Goal: Task Accomplishment & Management: Manage account settings

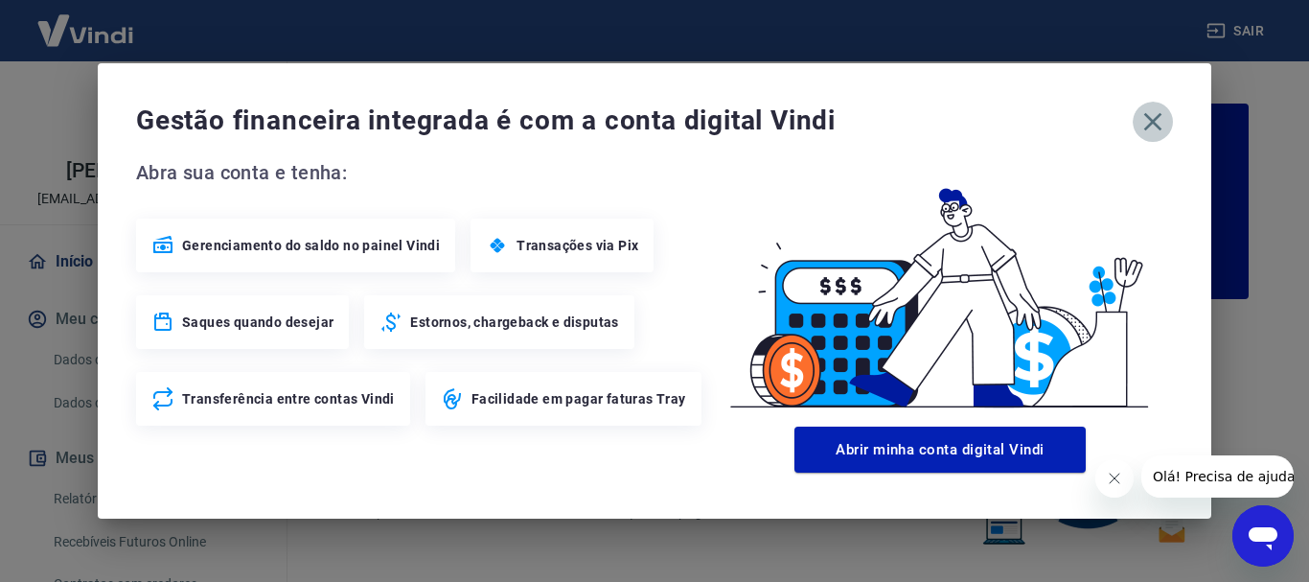
click at [1149, 126] on icon "button" at bounding box center [1153, 122] width 18 height 18
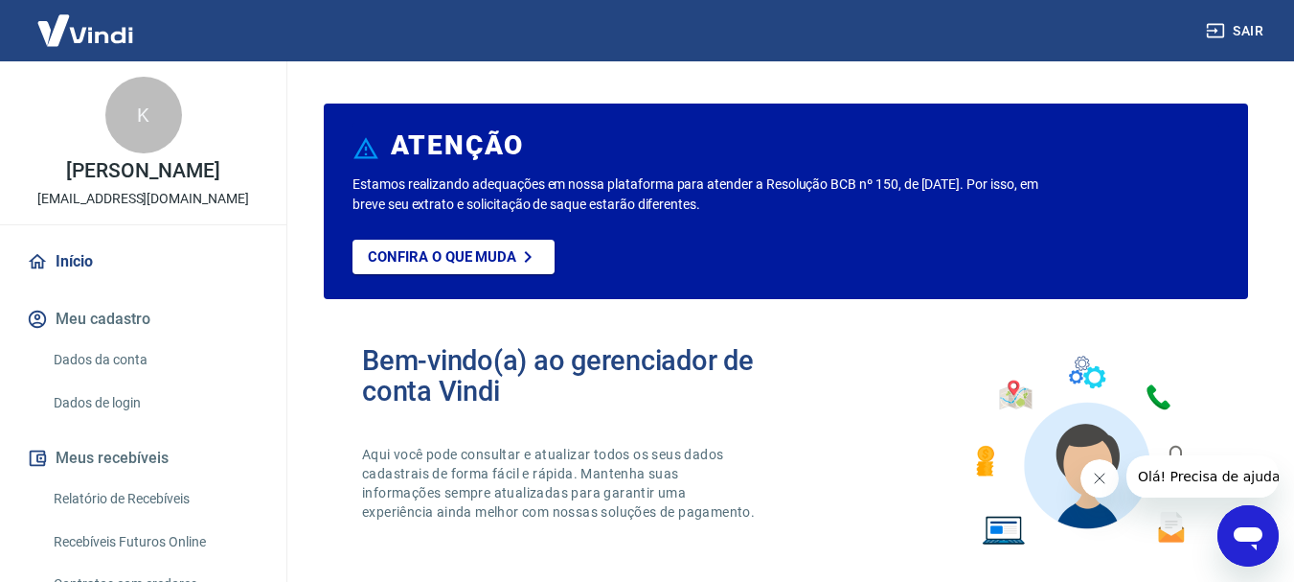
click at [117, 318] on button "Meu cadastro" at bounding box center [143, 319] width 240 height 42
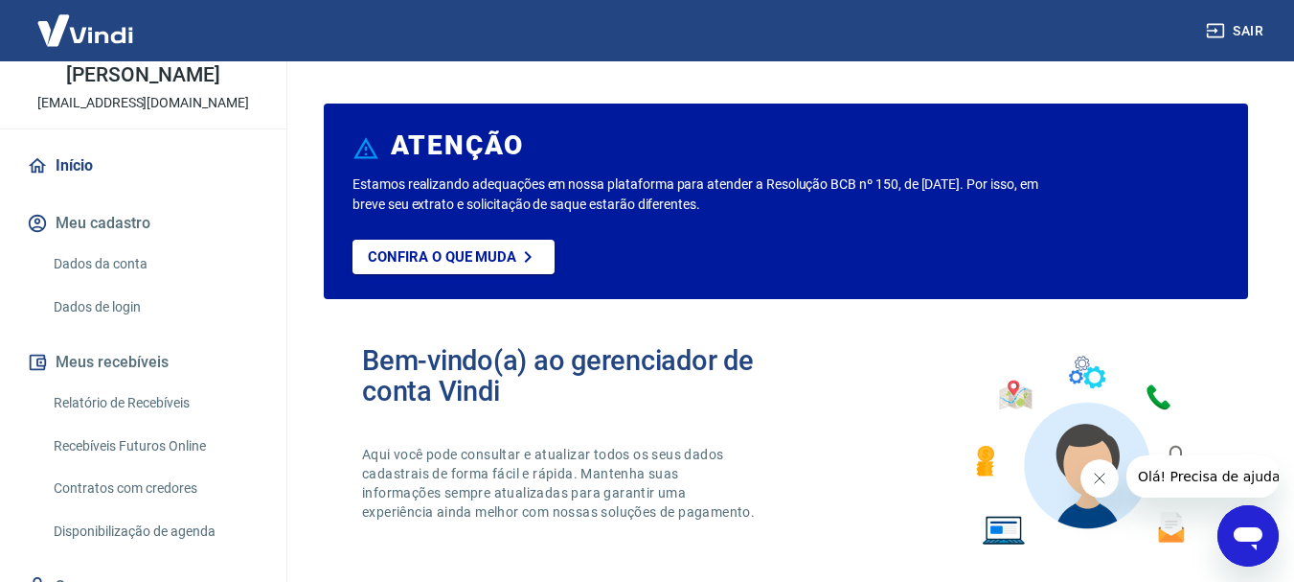
click at [97, 261] on link "Dados da conta" at bounding box center [154, 263] width 217 height 39
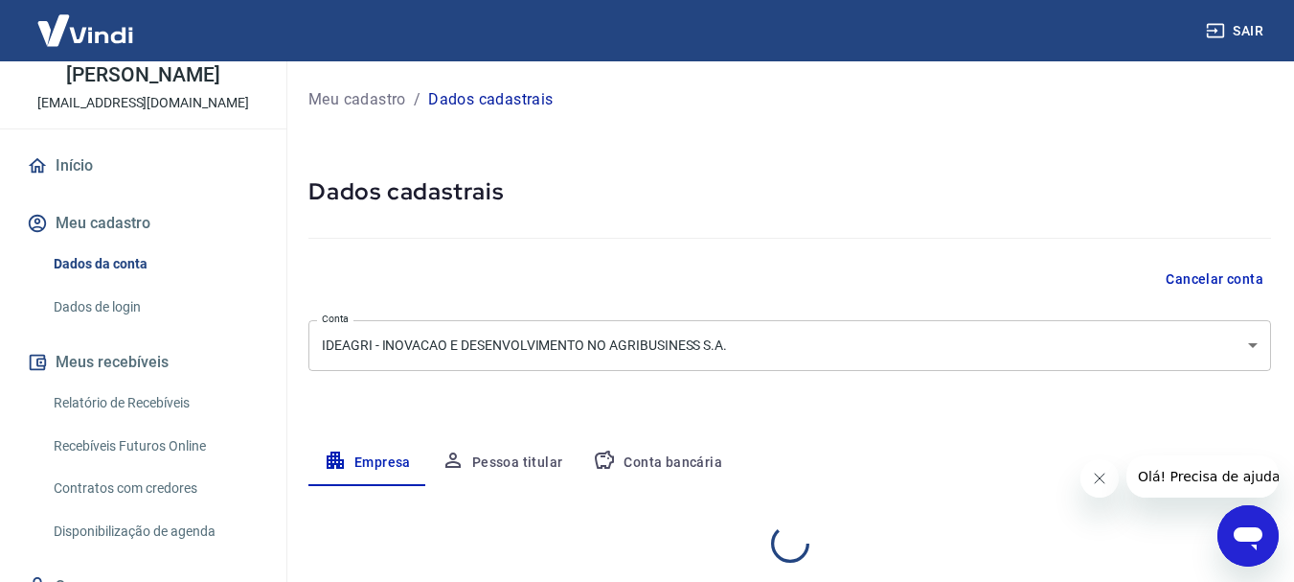
select select "MG"
select select "business"
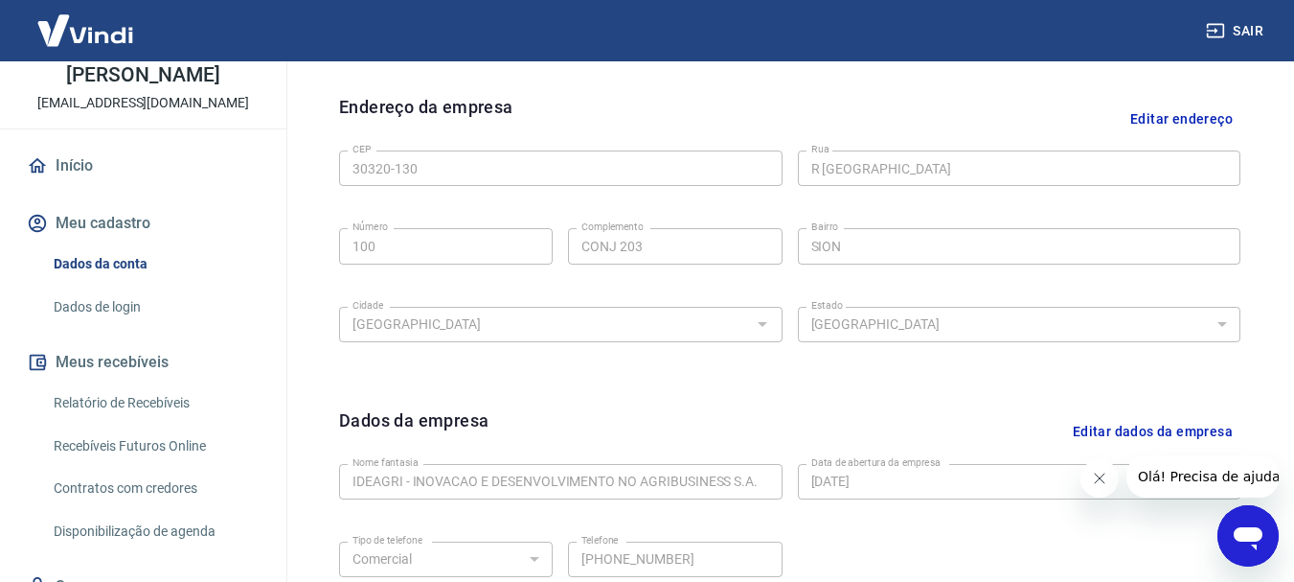
scroll to position [800, 0]
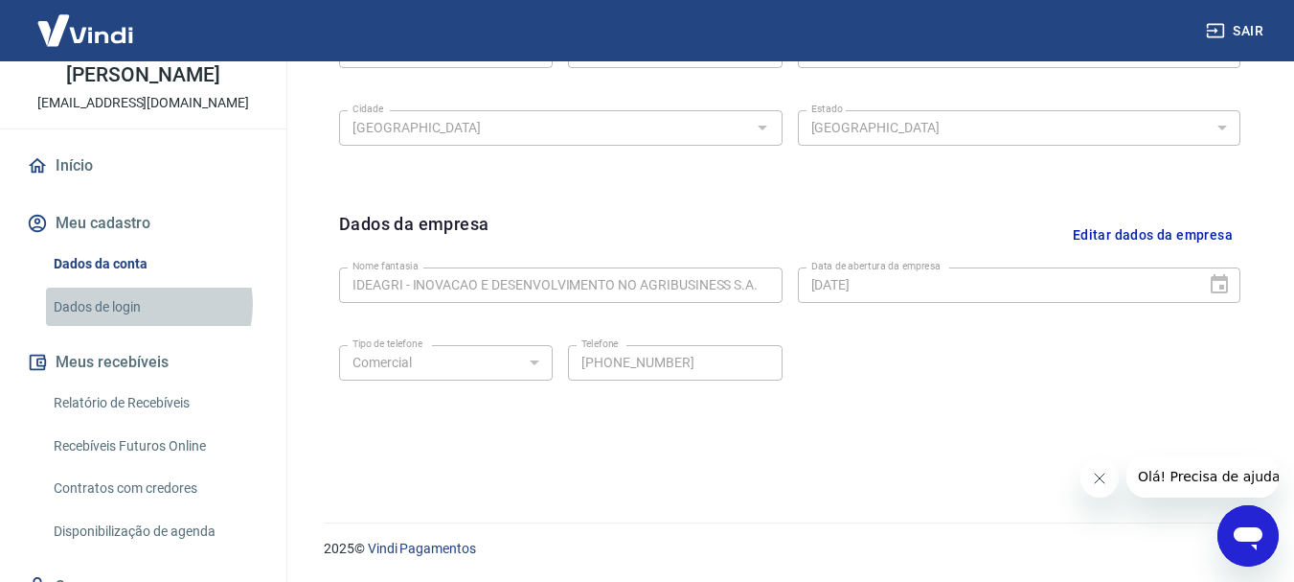
click at [143, 304] on link "Dados de login" at bounding box center [154, 306] width 217 height 39
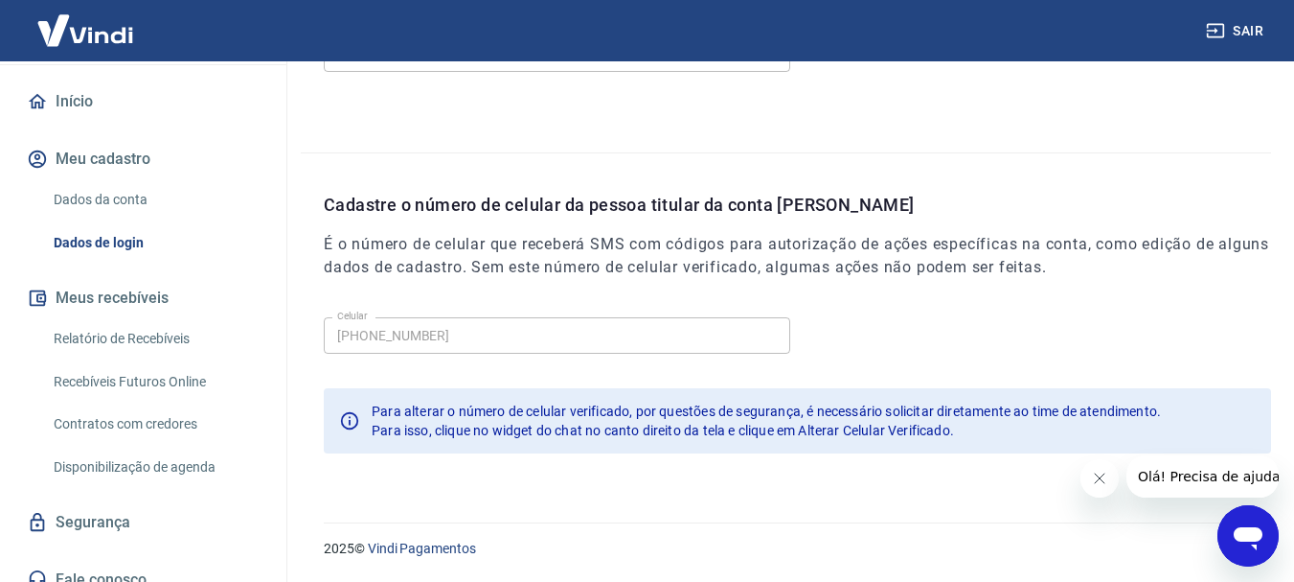
scroll to position [179, 0]
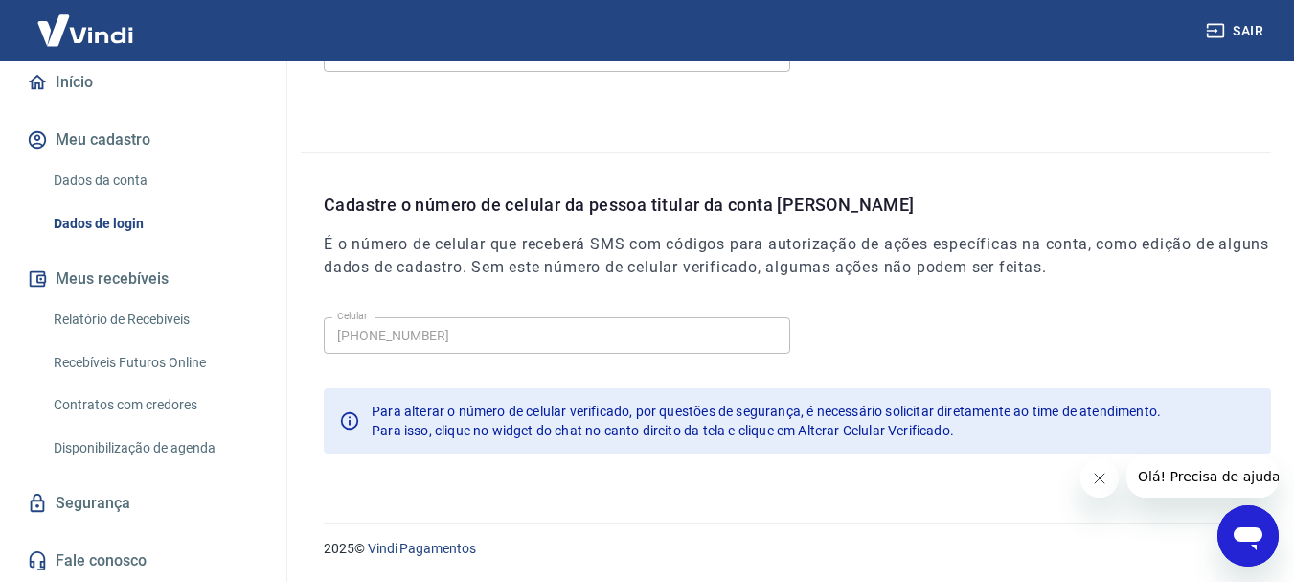
click at [73, 92] on link "Início" at bounding box center [143, 82] width 240 height 42
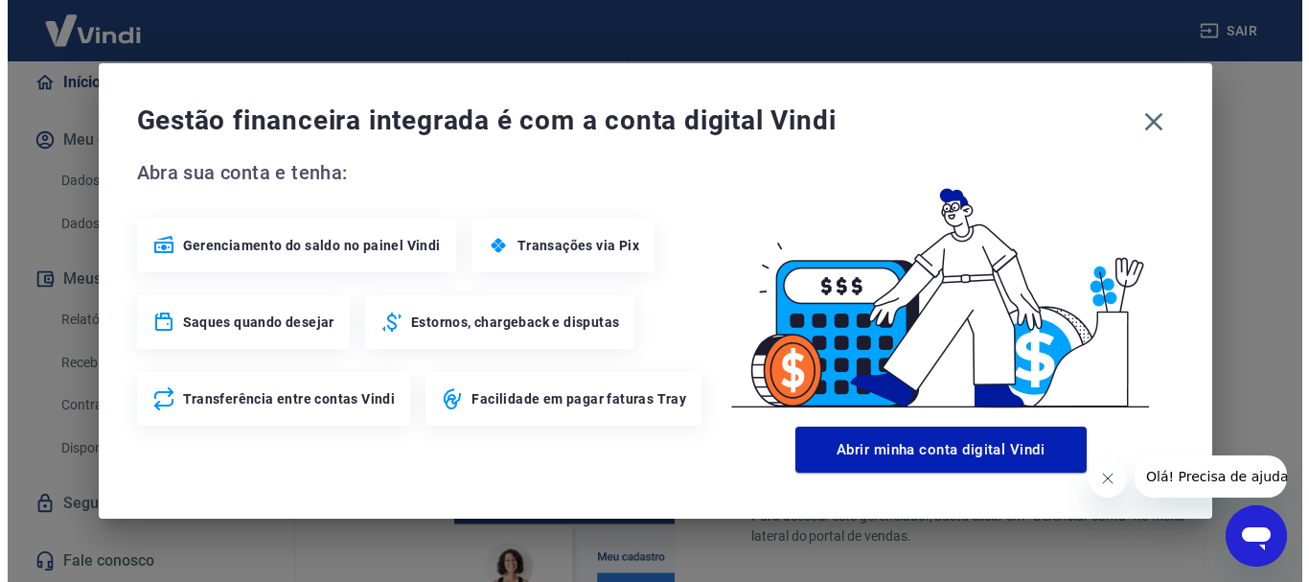
scroll to position [1189, 0]
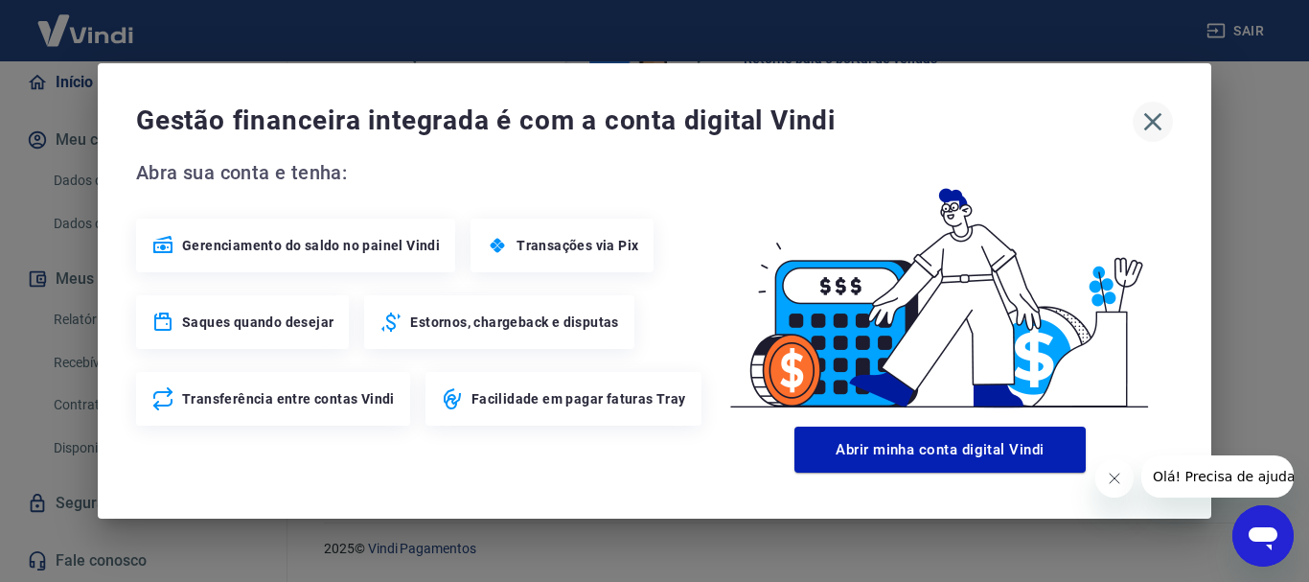
click at [1149, 118] on icon "button" at bounding box center [1153, 122] width 18 height 18
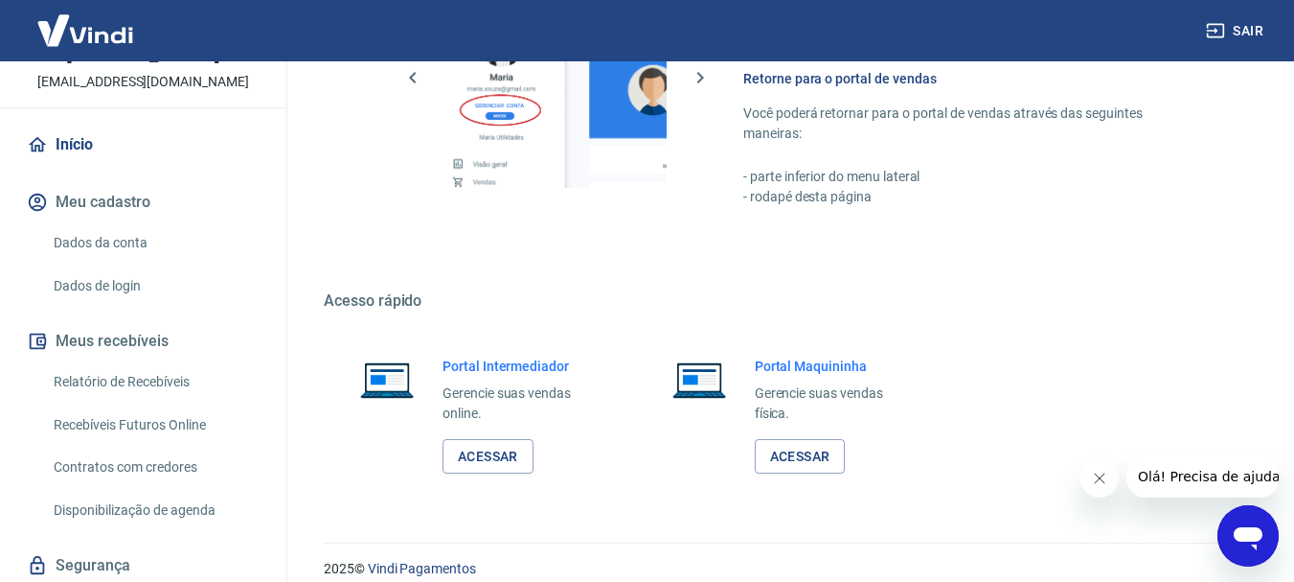
scroll to position [83, 0]
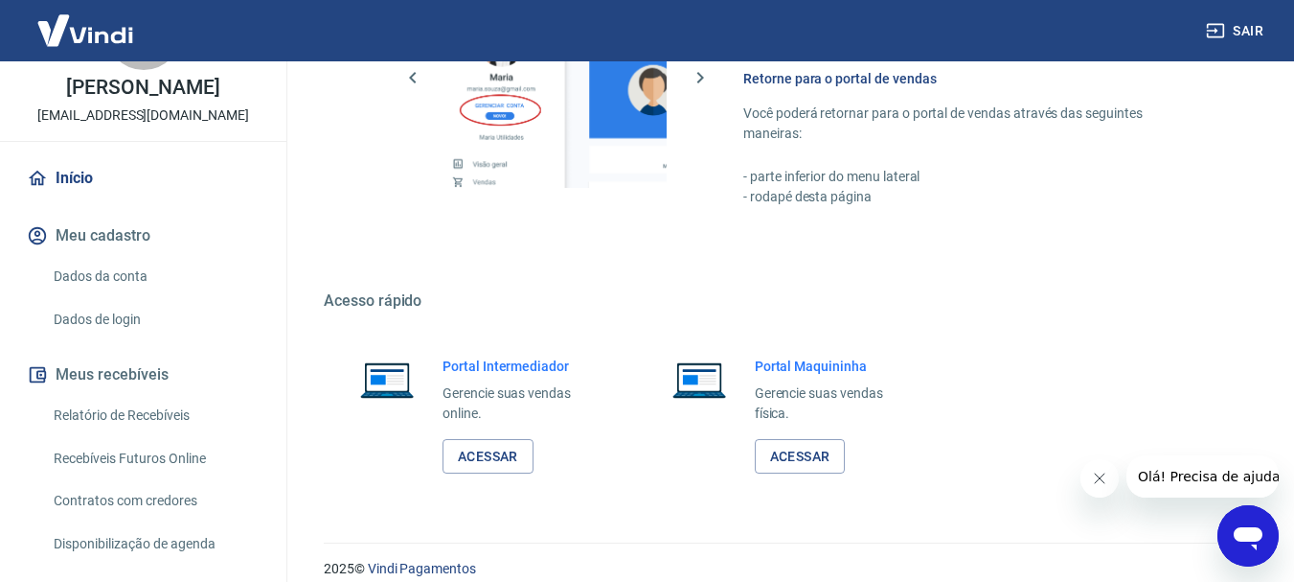
click at [103, 394] on button "Meus recebíveis" at bounding box center [143, 375] width 240 height 42
click at [103, 410] on link "Relatório de Recebíveis" at bounding box center [154, 415] width 217 height 39
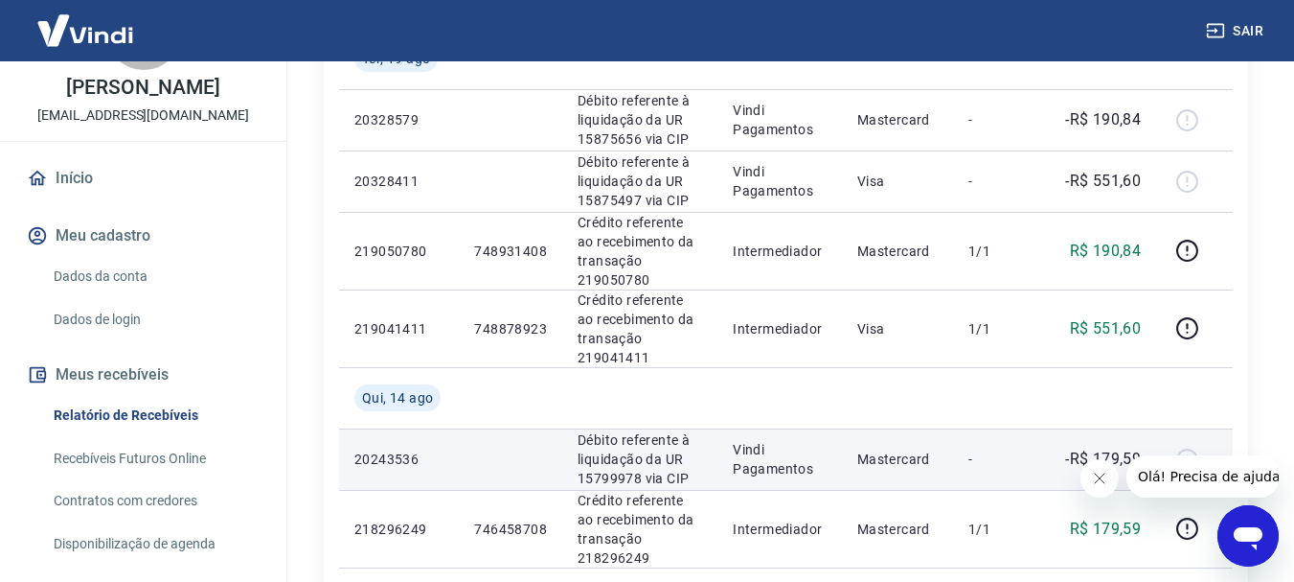
scroll to position [479, 0]
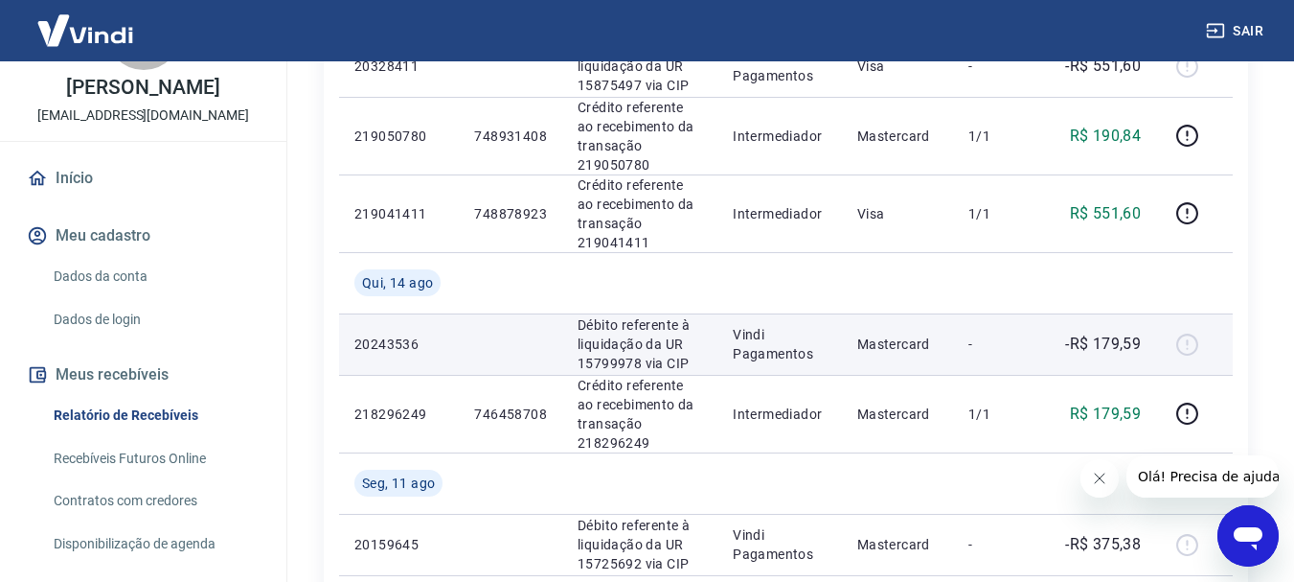
click at [521, 354] on td at bounding box center [510, 343] width 103 height 61
drag, startPoint x: 607, startPoint y: 354, endPoint x: 794, endPoint y: 353, distance: 186.8
click at [773, 353] on tr "20243536 Débito referente à liquidação da UR 15799978 via CIP Vindi Pagamentos …" at bounding box center [786, 343] width 894 height 61
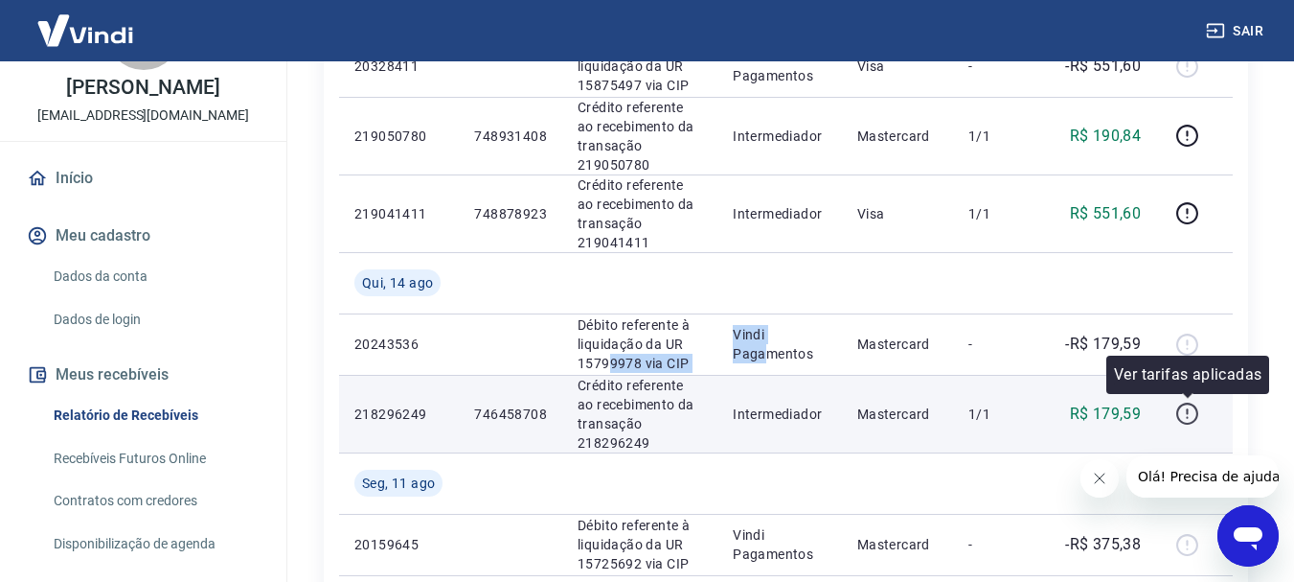
click at [1186, 414] on icon "button" at bounding box center [1188, 413] width 24 height 24
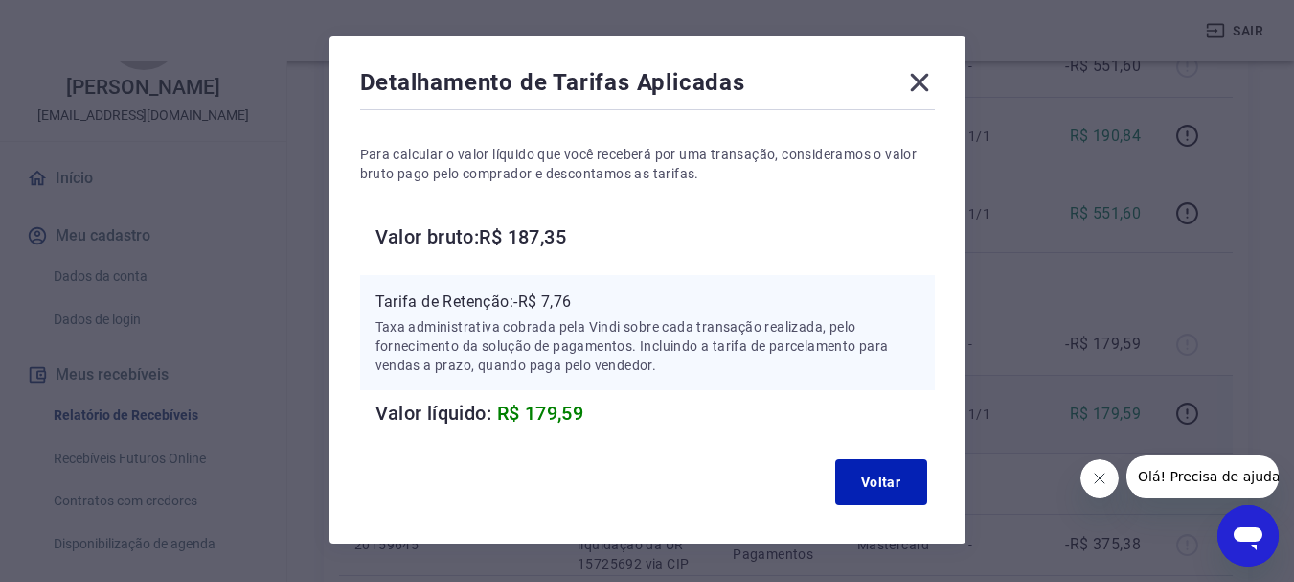
scroll to position [13, 0]
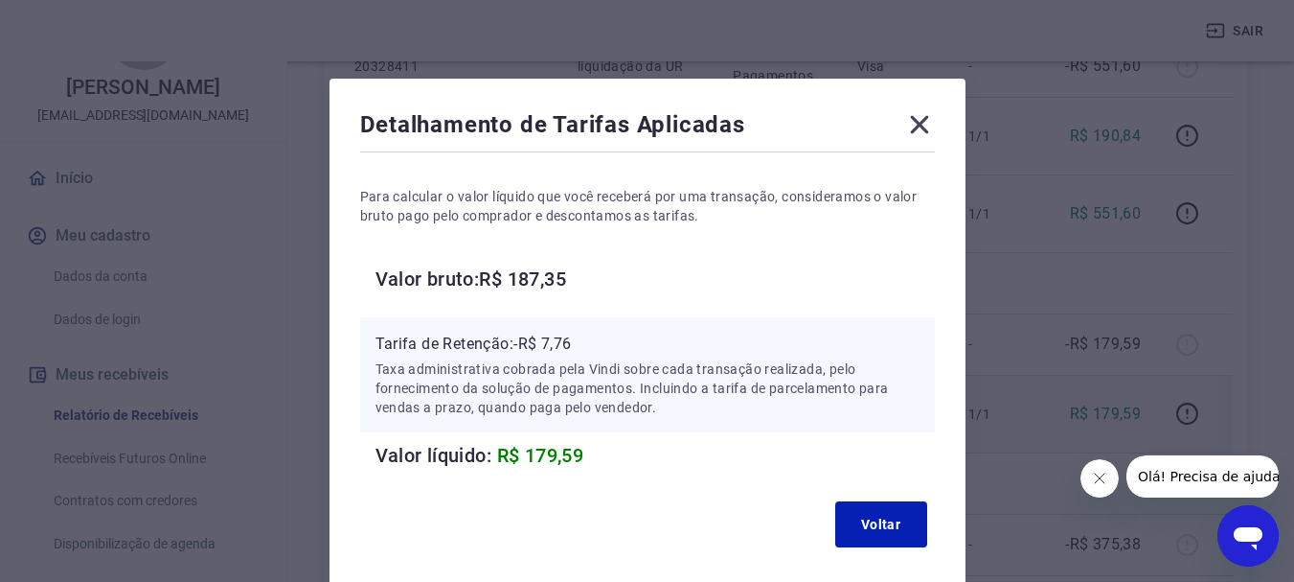
click at [924, 124] on icon at bounding box center [919, 124] width 31 height 31
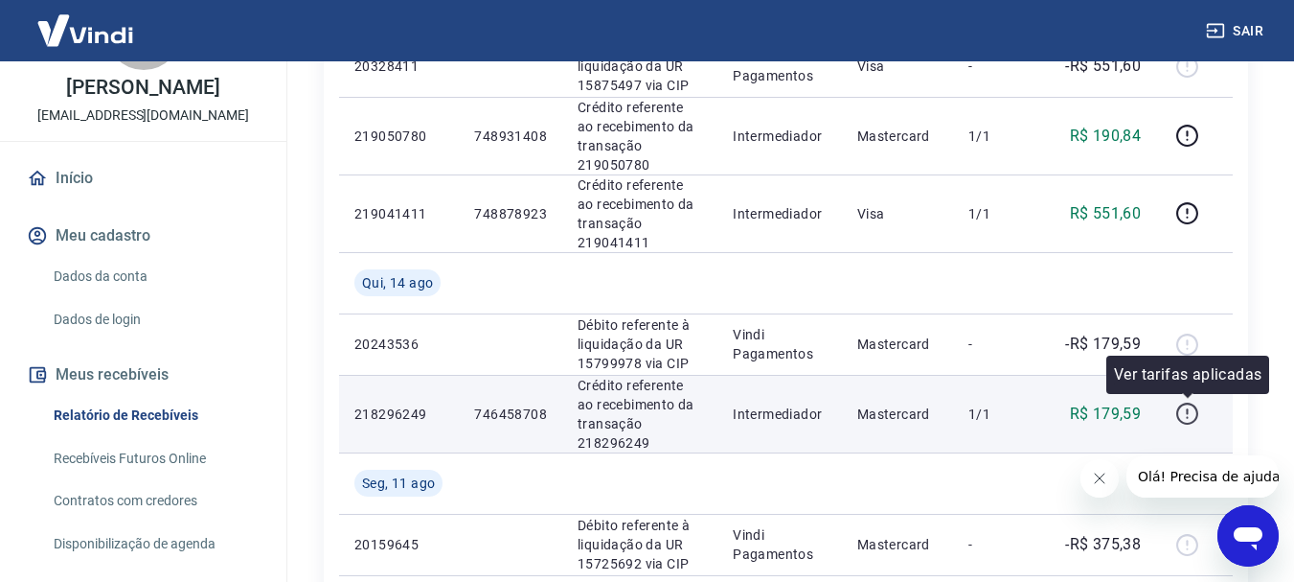
click at [1190, 415] on icon "button" at bounding box center [1188, 413] width 24 height 24
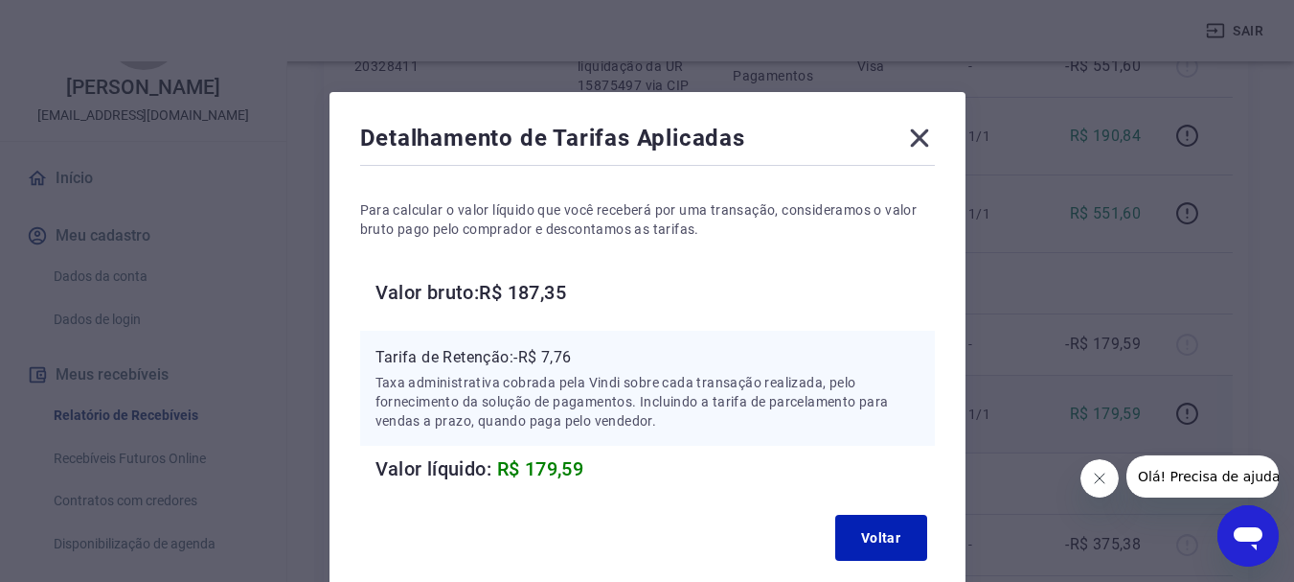
click at [1199, 320] on div "Detalhamento de Tarifas Aplicadas Para calcular o valor líquido que você recebe…" at bounding box center [647, 291] width 1294 height 582
click at [923, 150] on icon at bounding box center [919, 138] width 31 height 31
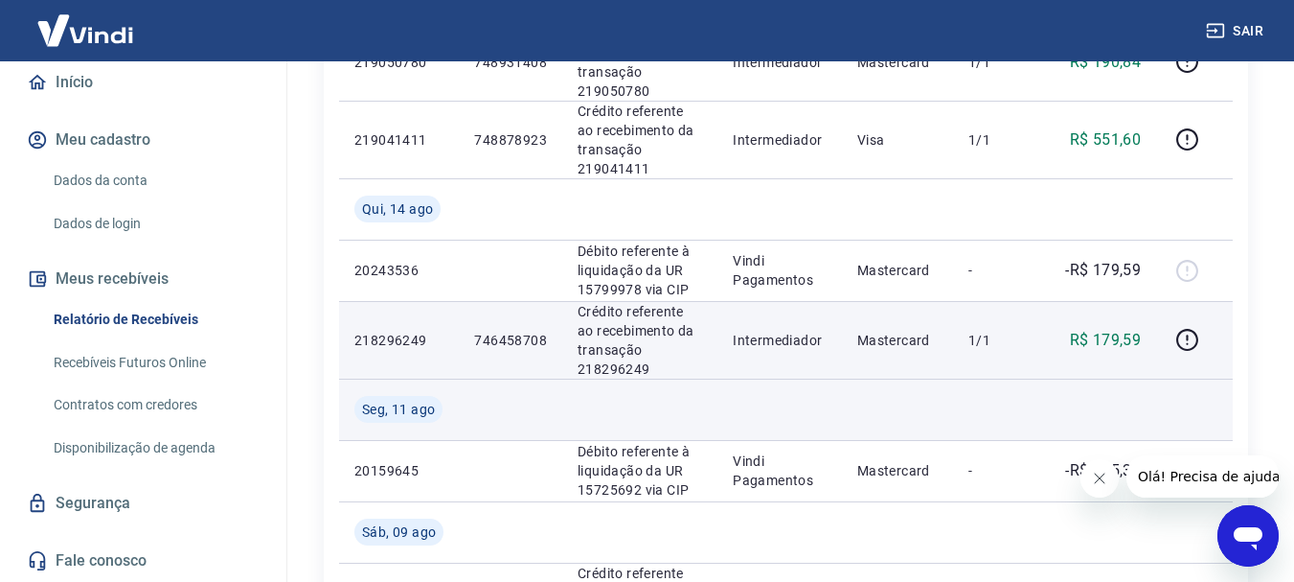
scroll to position [575, 0]
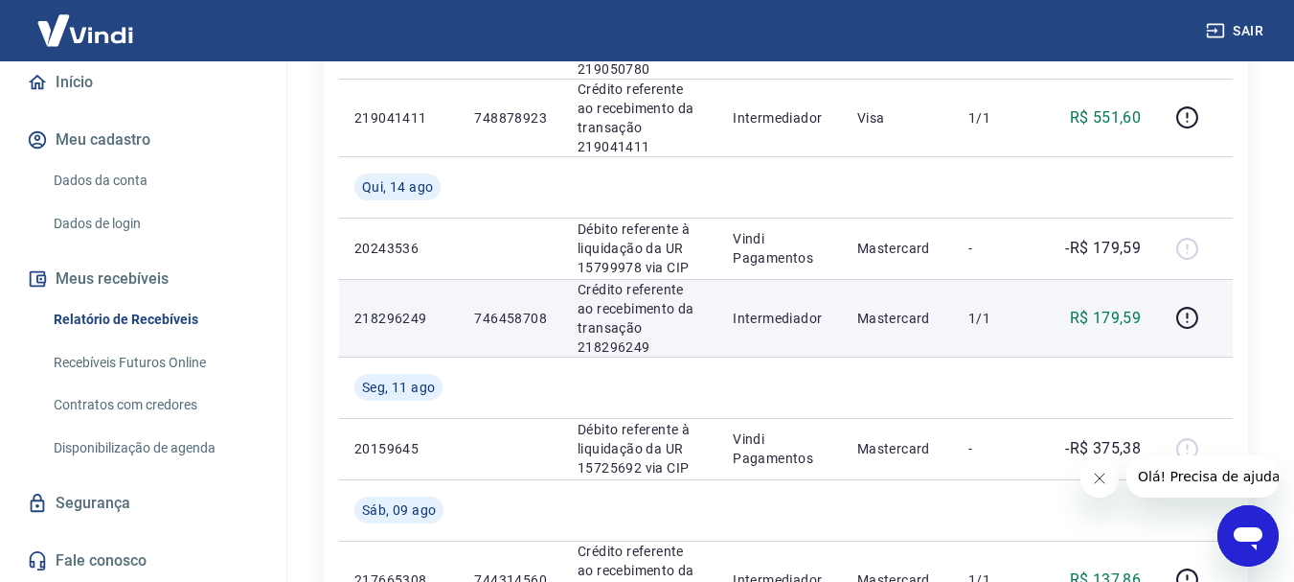
click at [546, 309] on td "746458708" at bounding box center [510, 318] width 103 height 78
drag, startPoint x: 546, startPoint y: 317, endPoint x: 464, endPoint y: 308, distance: 82.9
click at [464, 308] on td "746458708" at bounding box center [510, 318] width 103 height 78
copy p "746458708"
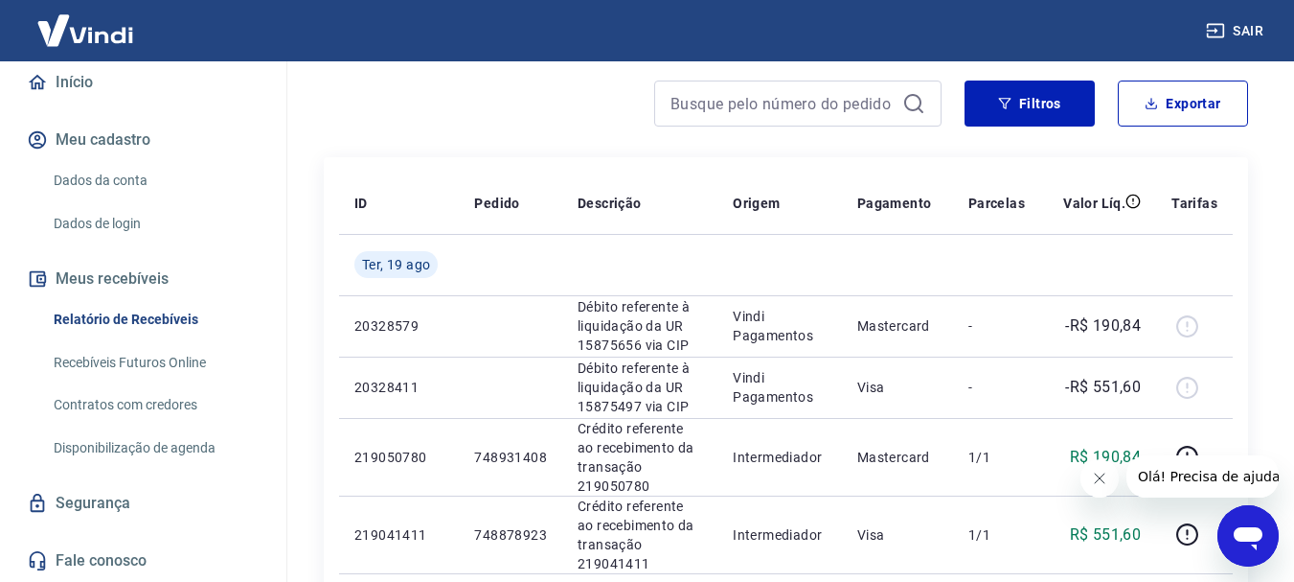
scroll to position [192, 0]
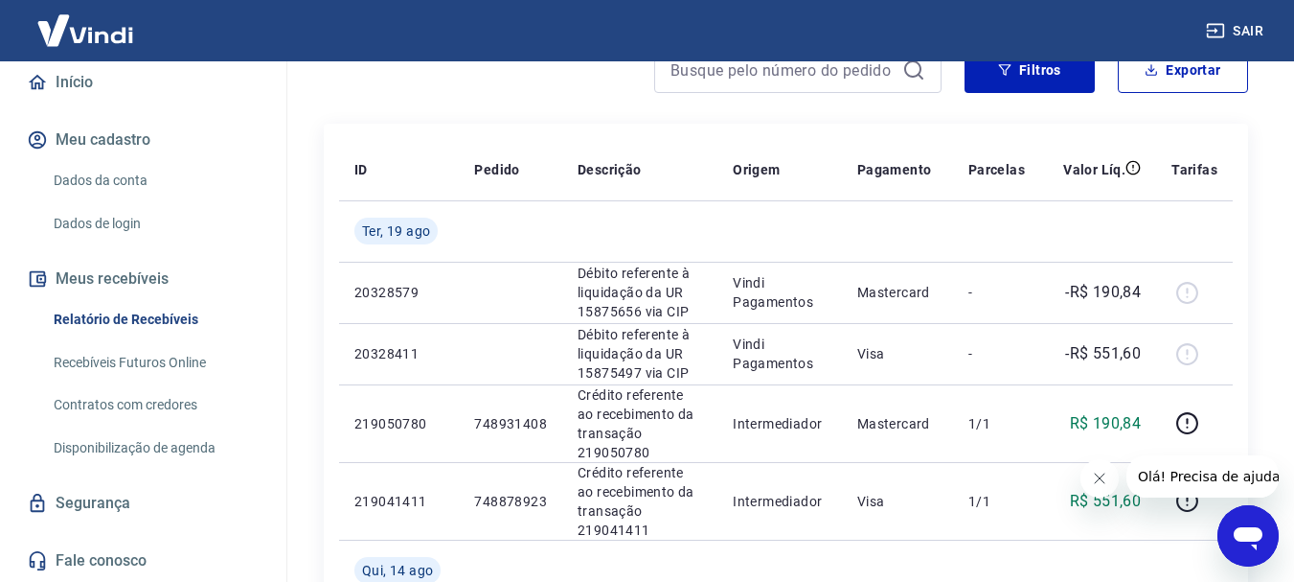
click at [1093, 472] on icon "Fechar mensagem da empresa" at bounding box center [1098, 477] width 15 height 15
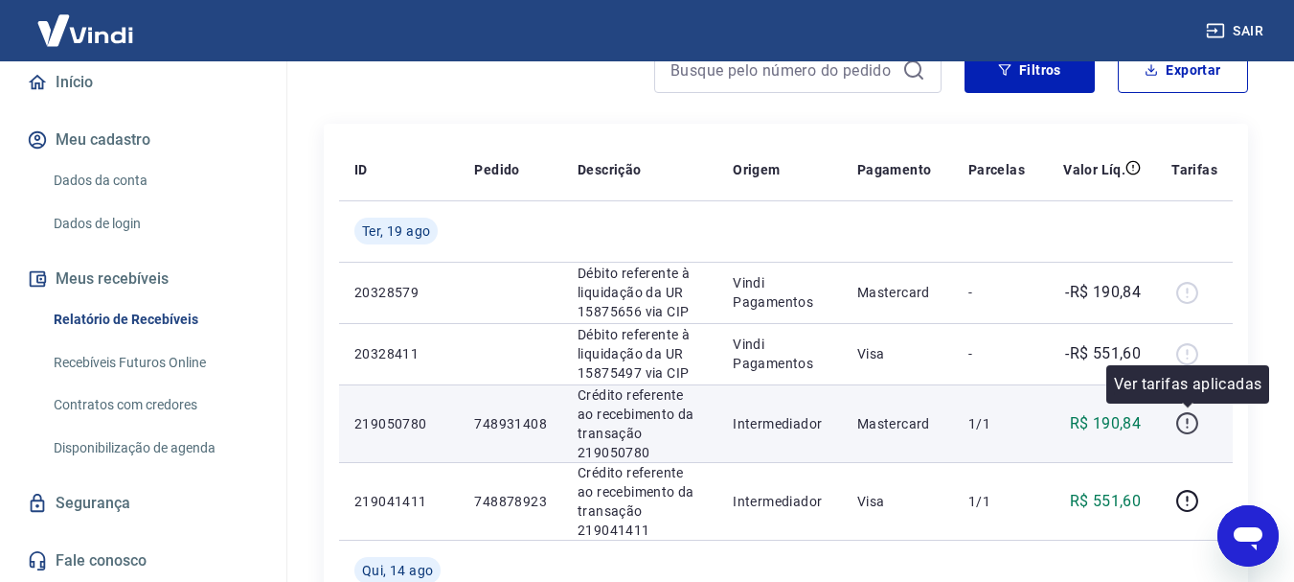
click at [1185, 417] on icon "button" at bounding box center [1188, 423] width 24 height 24
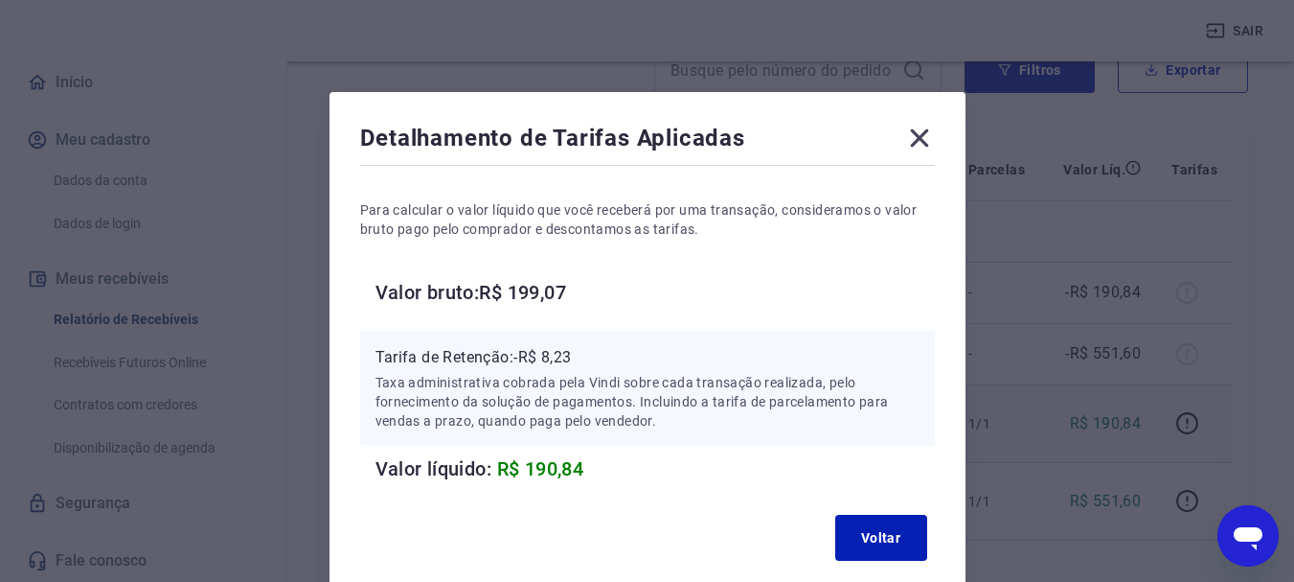
click at [1244, 445] on div "Detalhamento de Tarifas Aplicadas Para calcular o valor líquido que você recebe…" at bounding box center [647, 291] width 1294 height 582
click at [915, 139] on icon at bounding box center [919, 138] width 31 height 31
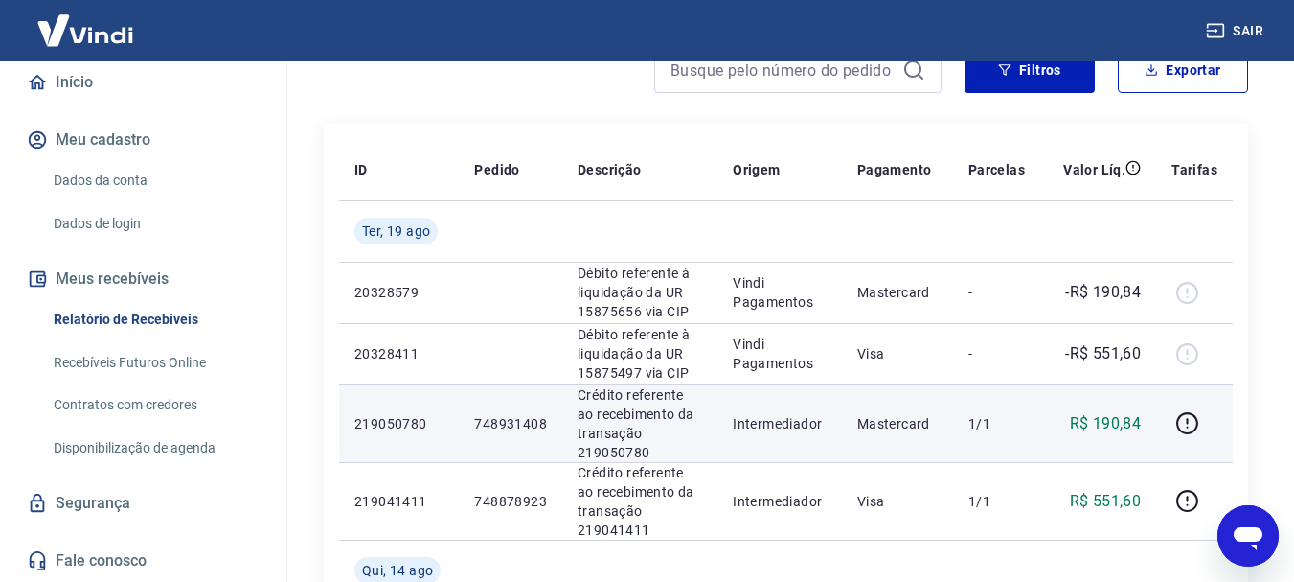
click at [496, 424] on p "748931408" at bounding box center [510, 423] width 73 height 19
copy p "748931408"
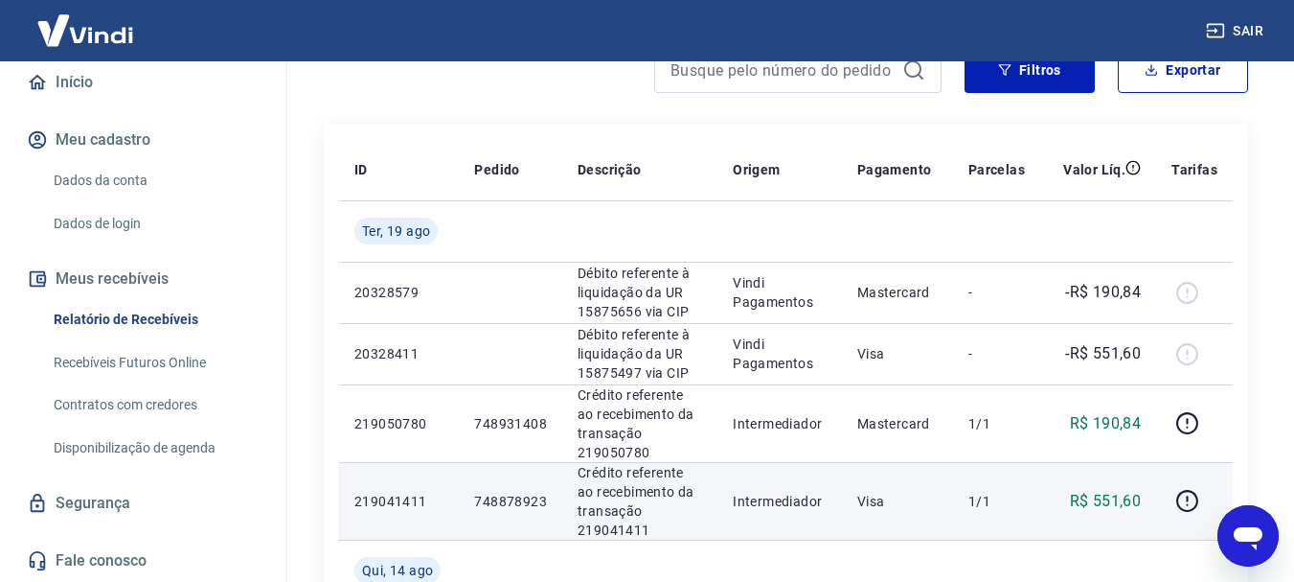
click at [514, 500] on p "748878923" at bounding box center [510, 500] width 73 height 19
copy p "748878923"
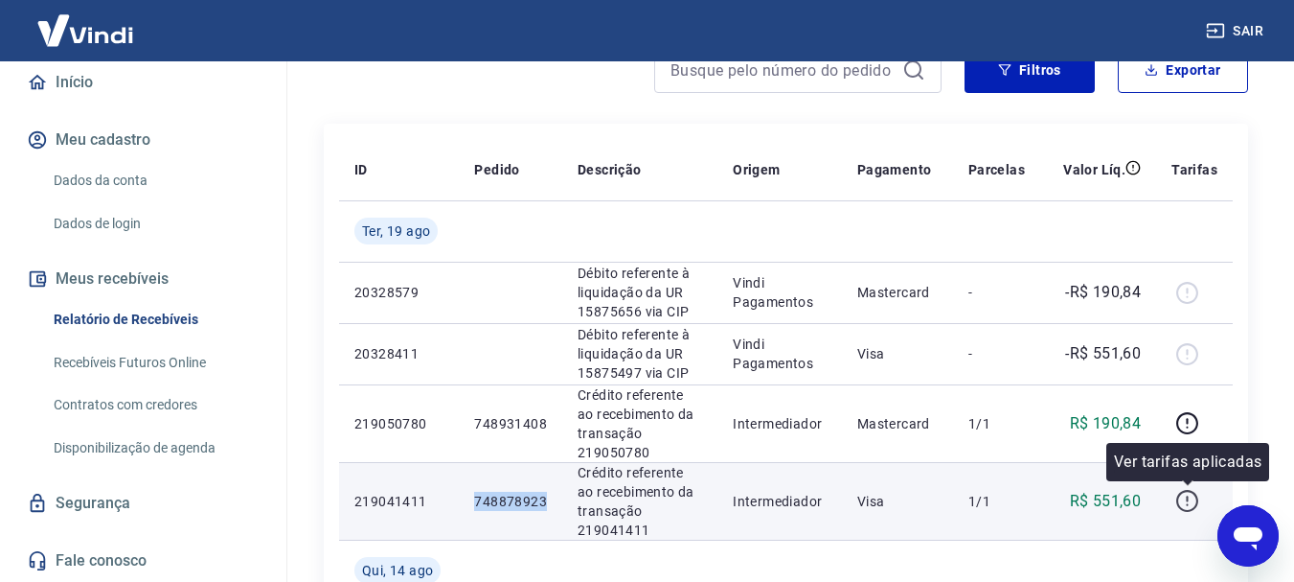
click at [1186, 504] on icon "button" at bounding box center [1188, 501] width 24 height 24
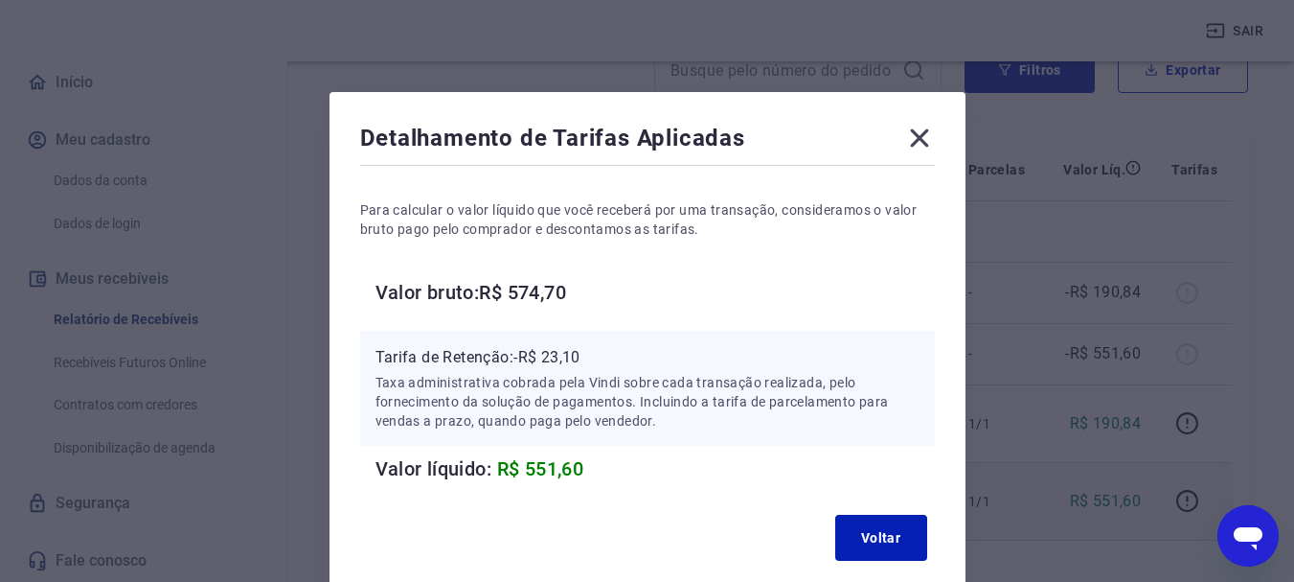
click at [923, 143] on icon at bounding box center [919, 138] width 18 height 18
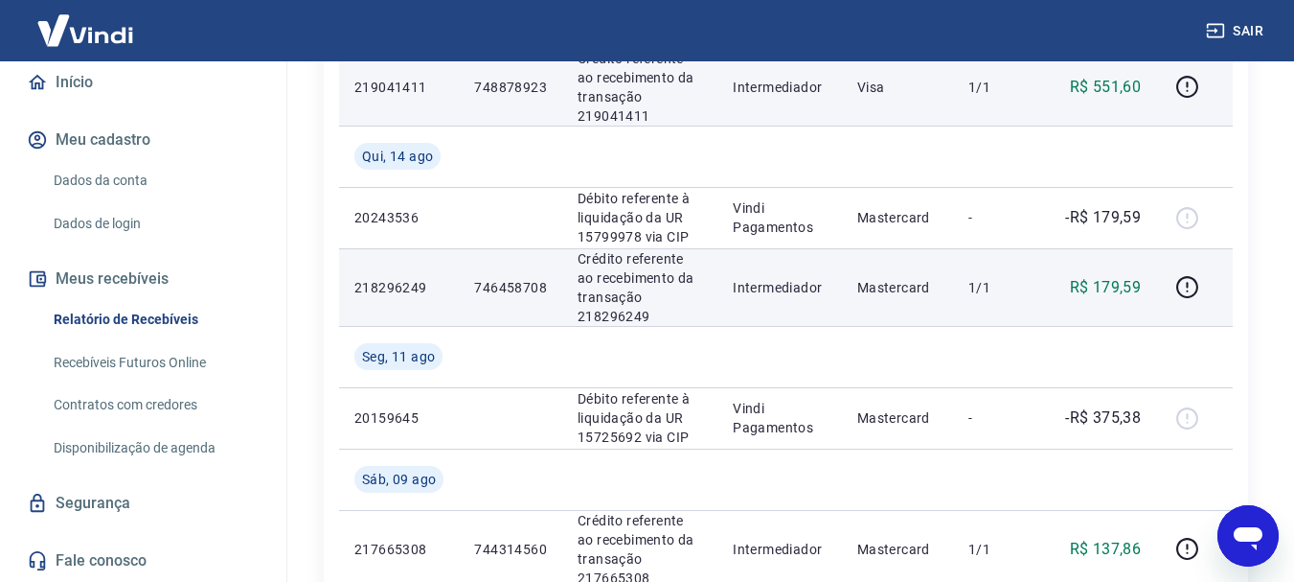
scroll to position [575, 0]
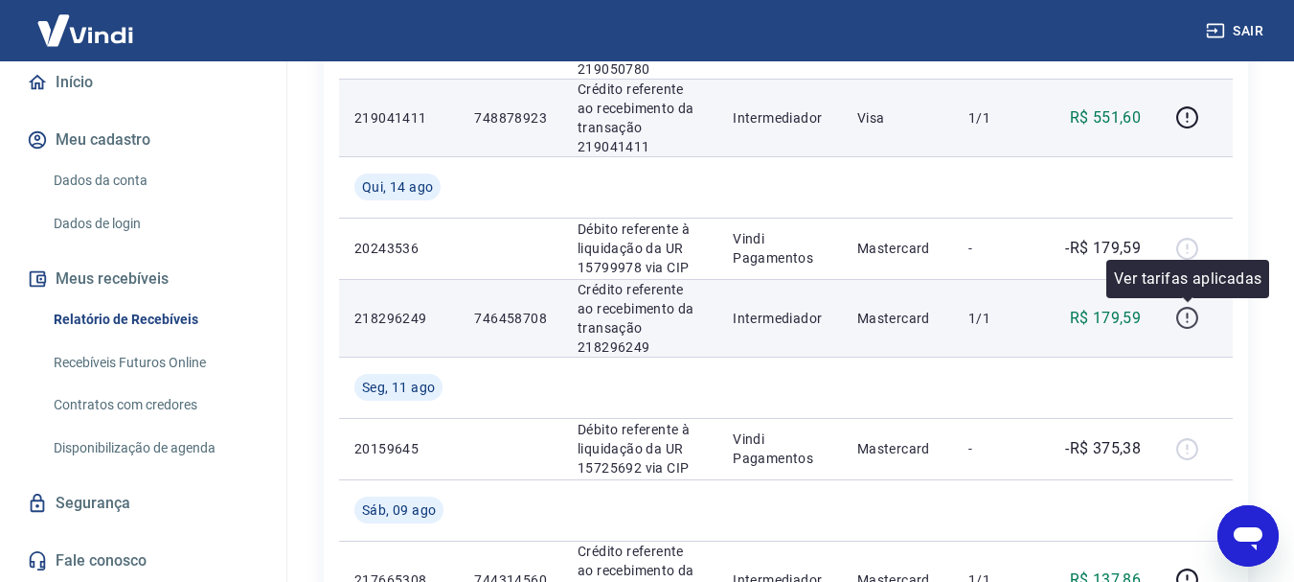
click at [1185, 319] on icon "button" at bounding box center [1188, 318] width 24 height 24
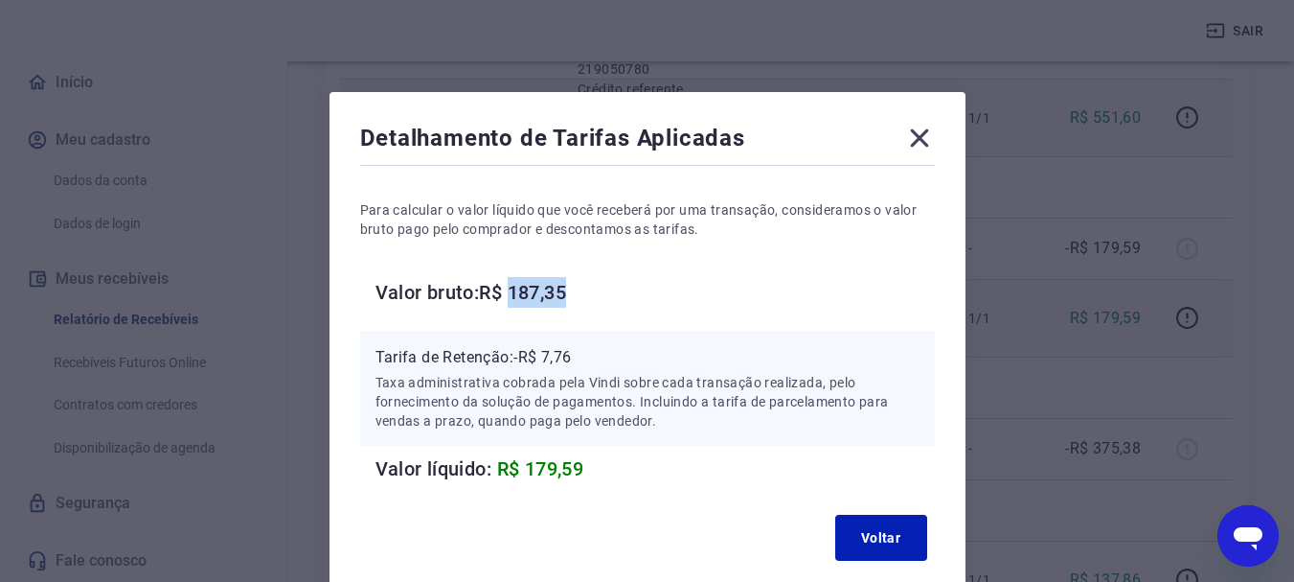
drag, startPoint x: 581, startPoint y: 289, endPoint x: 513, endPoint y: 283, distance: 68.4
click at [513, 283] on h6 "Valor bruto: R$ 187,35" at bounding box center [655, 292] width 559 height 31
copy h6 "187,35"
drag, startPoint x: 540, startPoint y: 356, endPoint x: 602, endPoint y: 345, distance: 62.4
click at [595, 355] on p "Tarifa de Retenção: -R$ 7,76" at bounding box center [648, 357] width 544 height 23
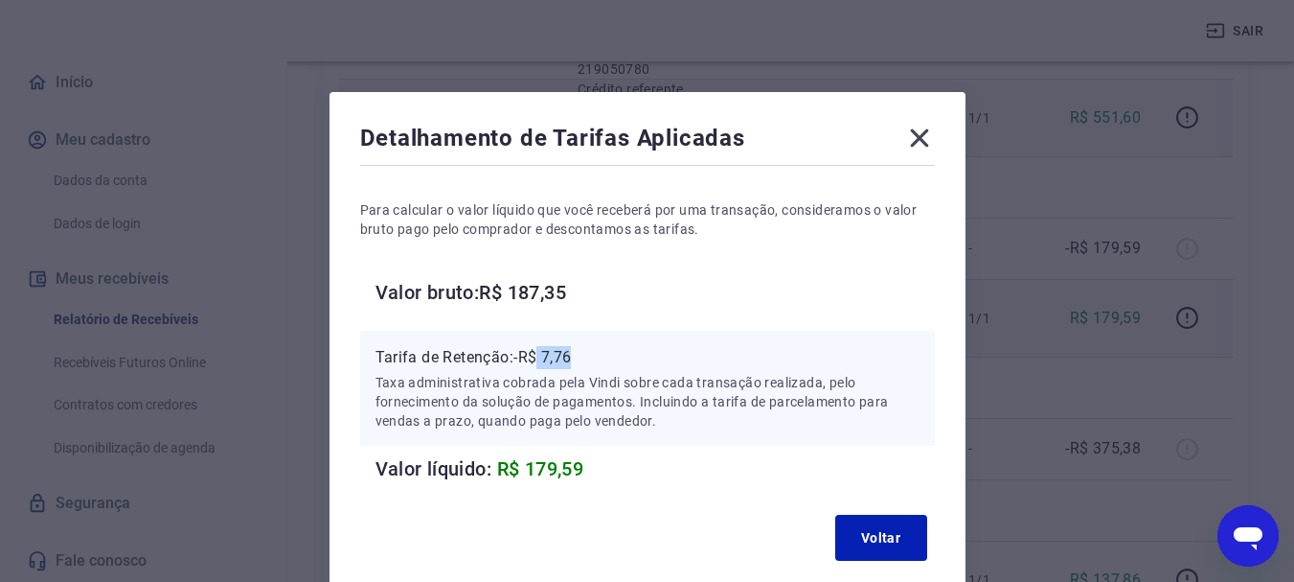
copy p "7,76"
drag, startPoint x: 596, startPoint y: 471, endPoint x: 531, endPoint y: 473, distance: 65.2
click at [531, 473] on h6 "Valor líquido: R$ 179,59" at bounding box center [655, 468] width 559 height 31
copy span "179,59"
click at [918, 133] on icon at bounding box center [919, 138] width 31 height 31
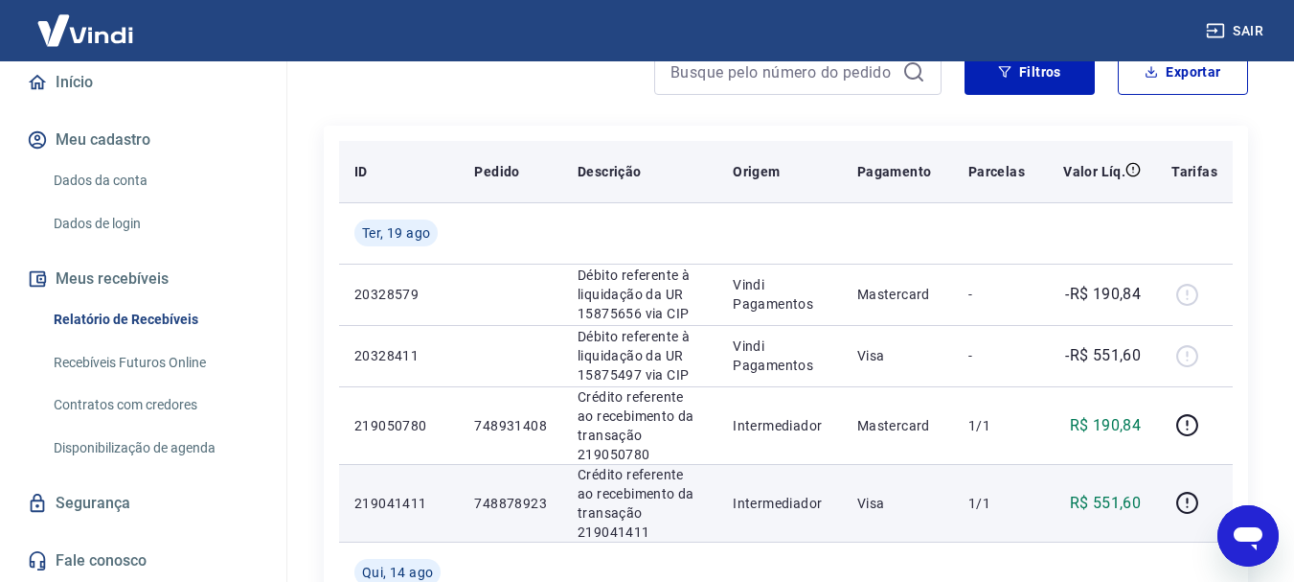
scroll to position [192, 0]
